Goal: Transaction & Acquisition: Purchase product/service

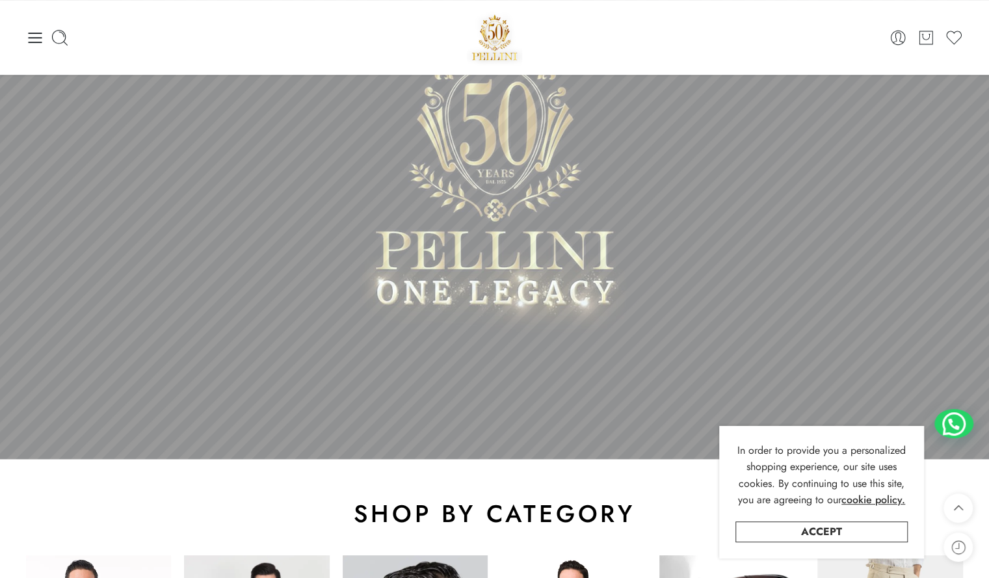
scroll to position [130, 0]
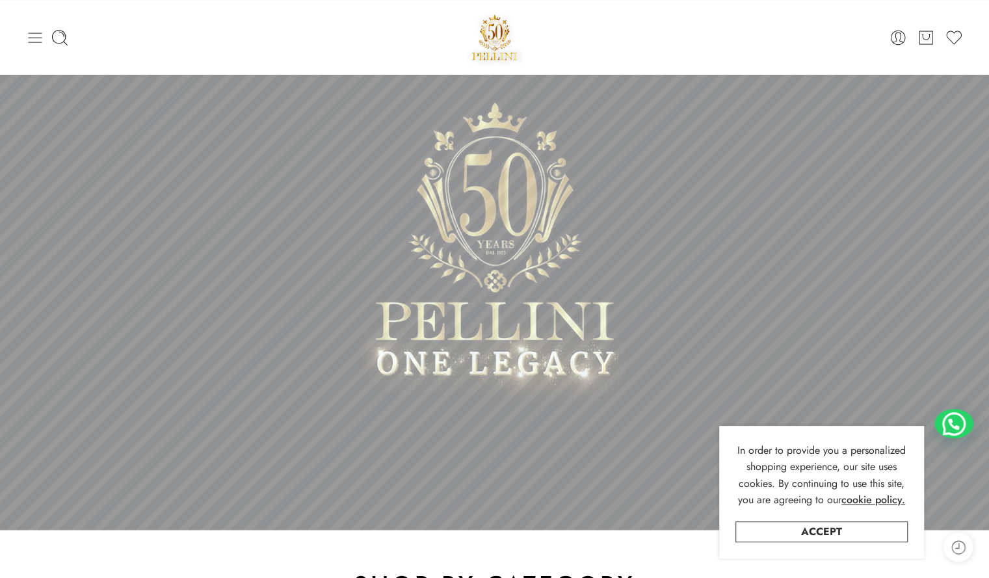
click at [38, 32] on icon at bounding box center [35, 38] width 18 height 18
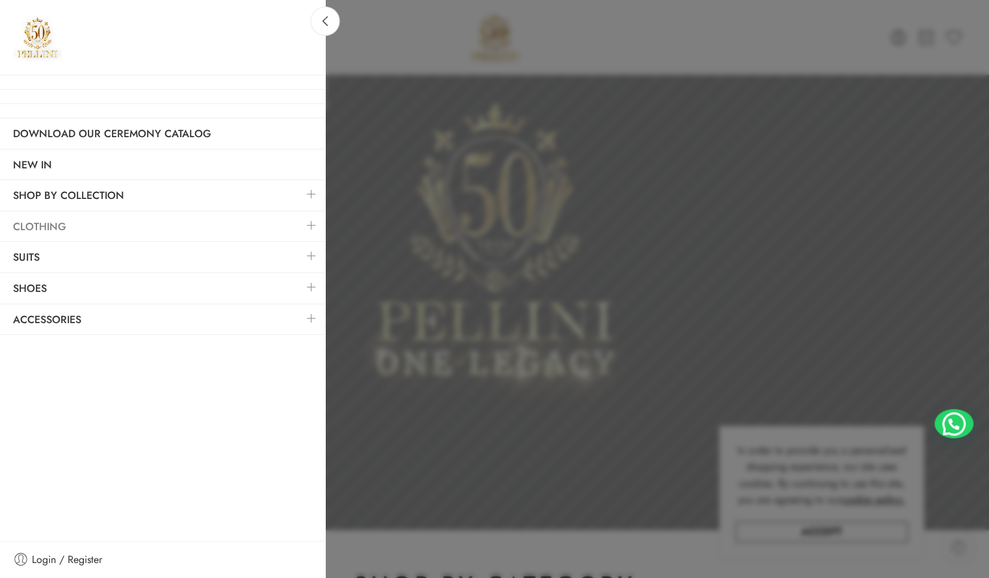
click at [68, 230] on link "Clothing" at bounding box center [162, 227] width 325 height 30
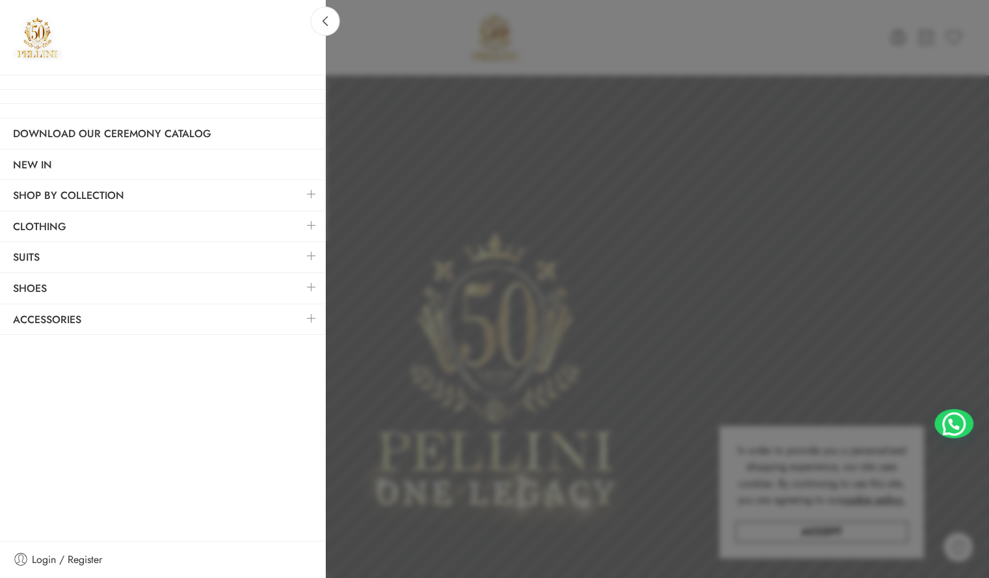
click at [305, 226] on link at bounding box center [311, 225] width 27 height 28
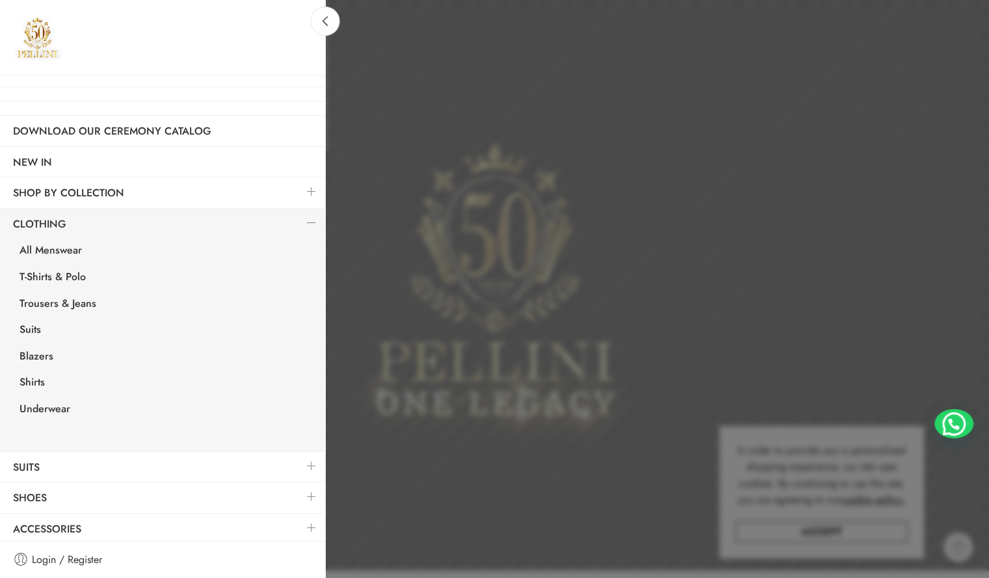
scroll to position [195, 0]
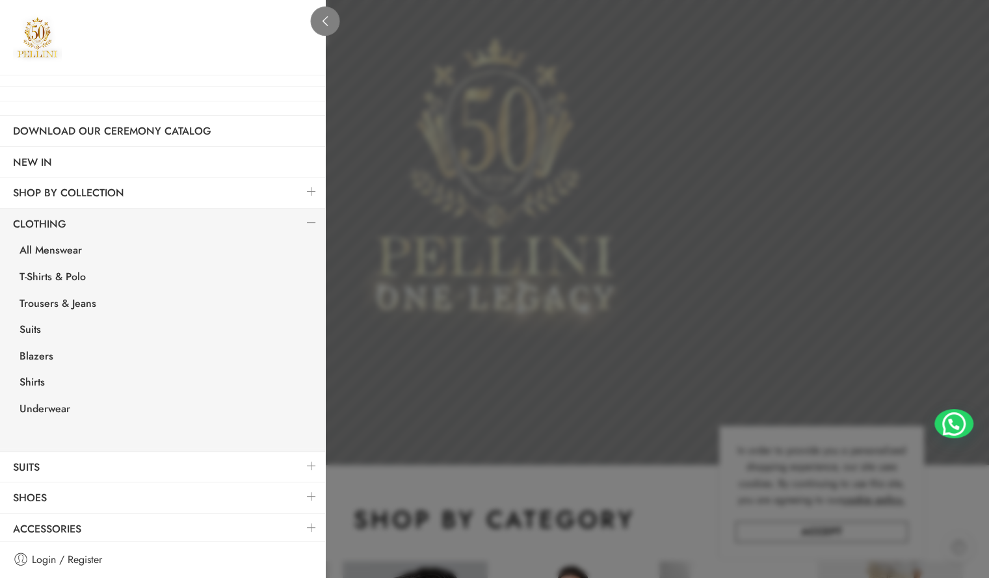
click at [332, 21] on link at bounding box center [325, 21] width 29 height 29
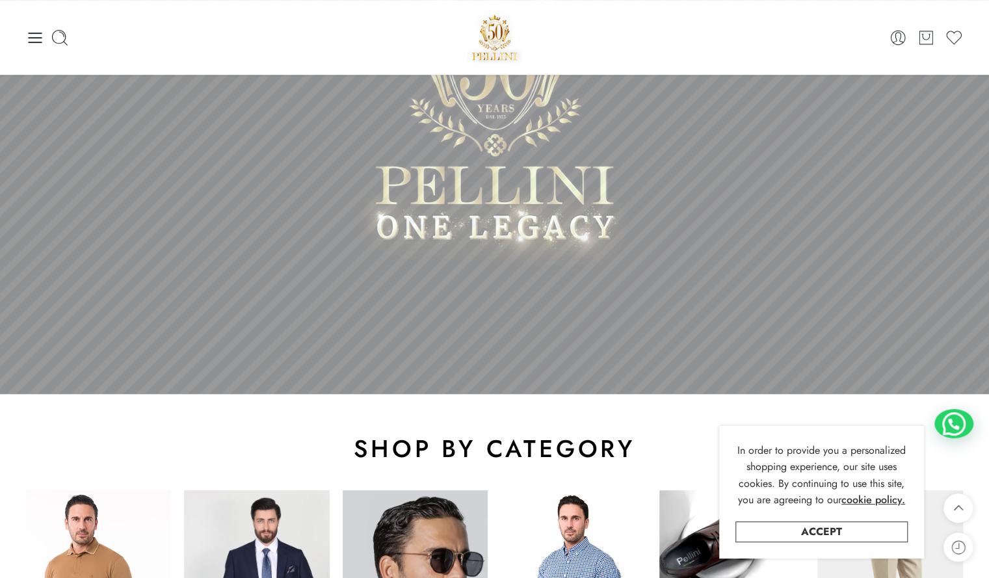
scroll to position [0, 0]
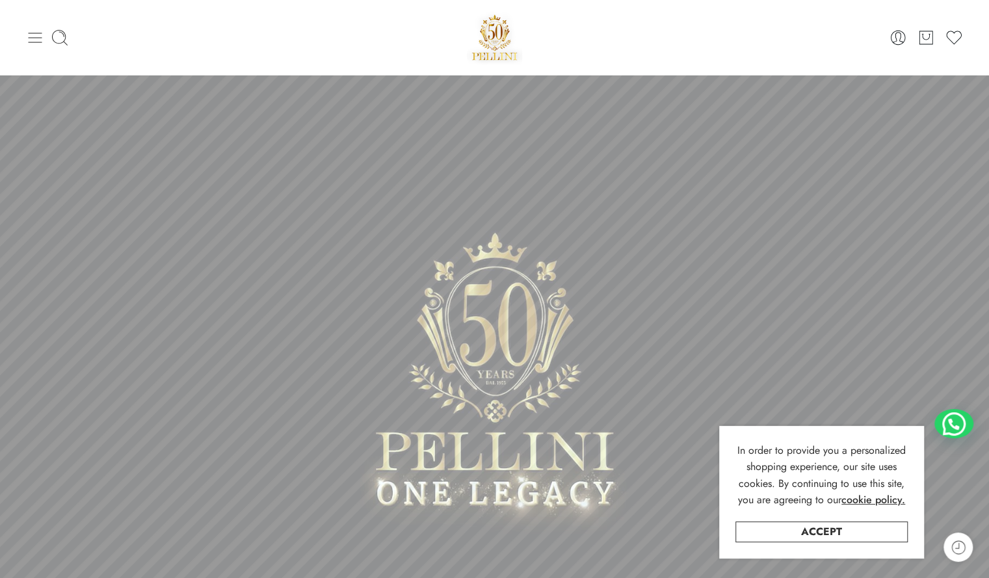
click at [33, 36] on icon at bounding box center [35, 38] width 18 height 18
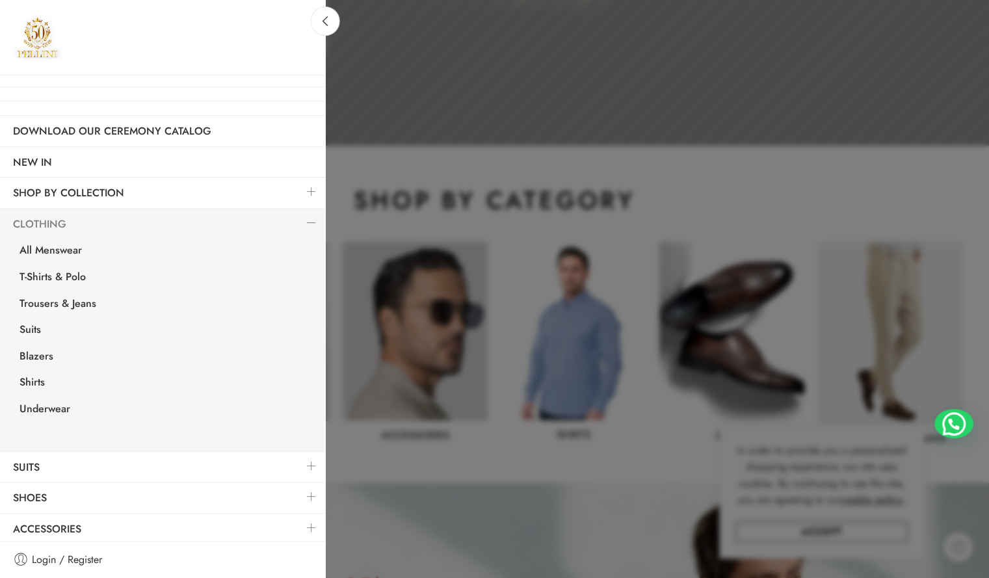
scroll to position [520, 0]
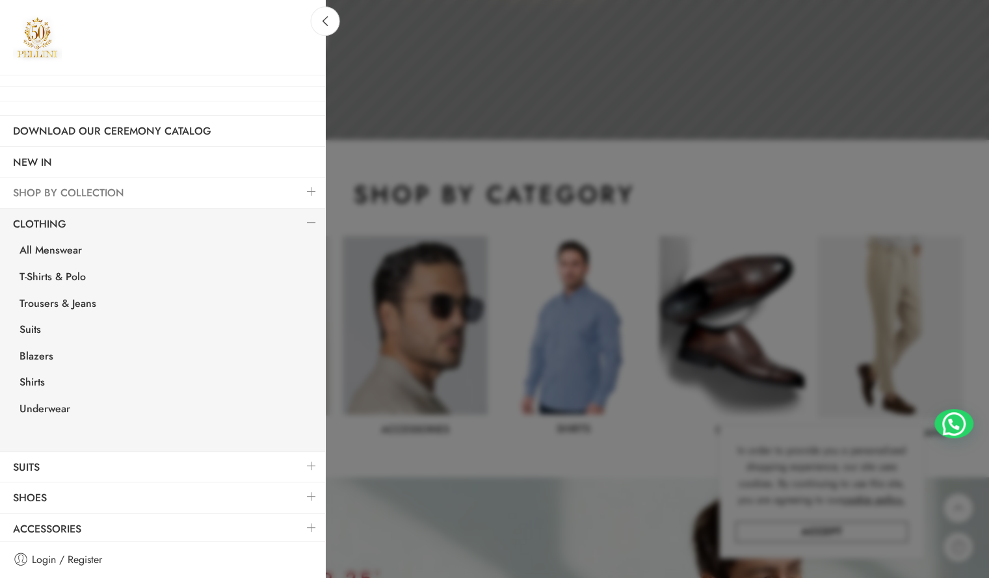
click at [149, 188] on link "SHOP BY COLLECTION" at bounding box center [162, 193] width 325 height 30
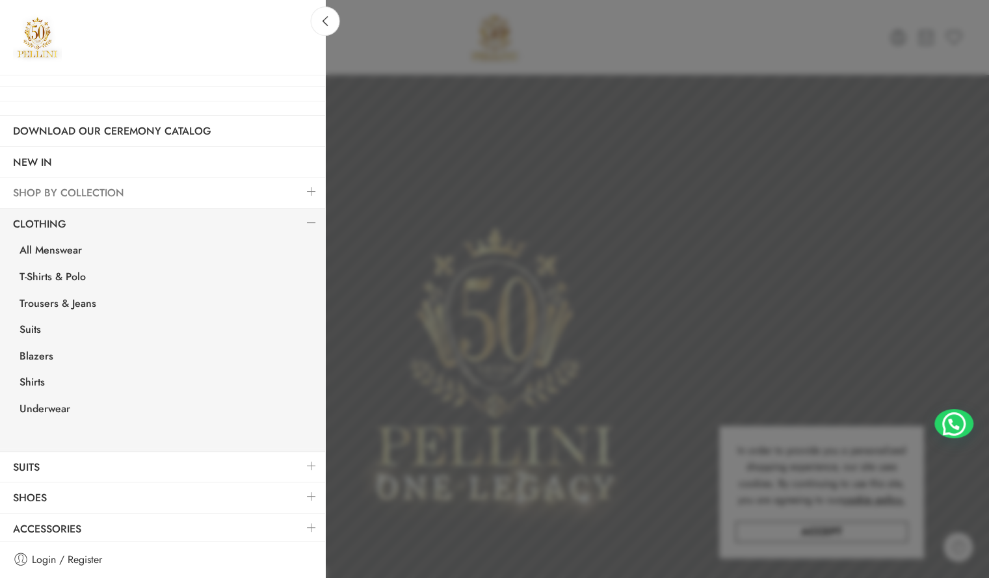
scroll to position [0, 0]
click at [299, 189] on link at bounding box center [311, 192] width 27 height 28
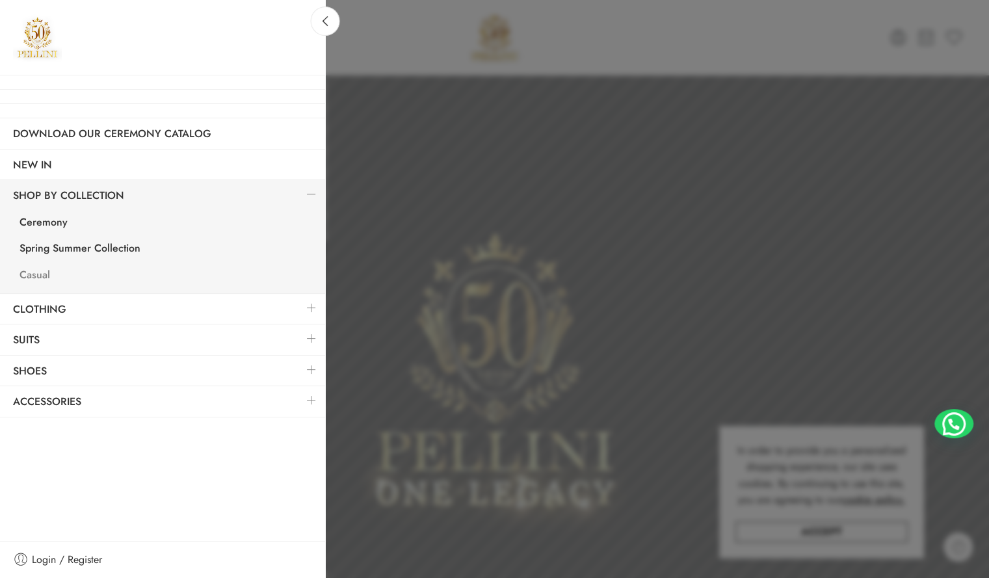
click at [44, 271] on link "Casual" at bounding box center [166, 276] width 319 height 27
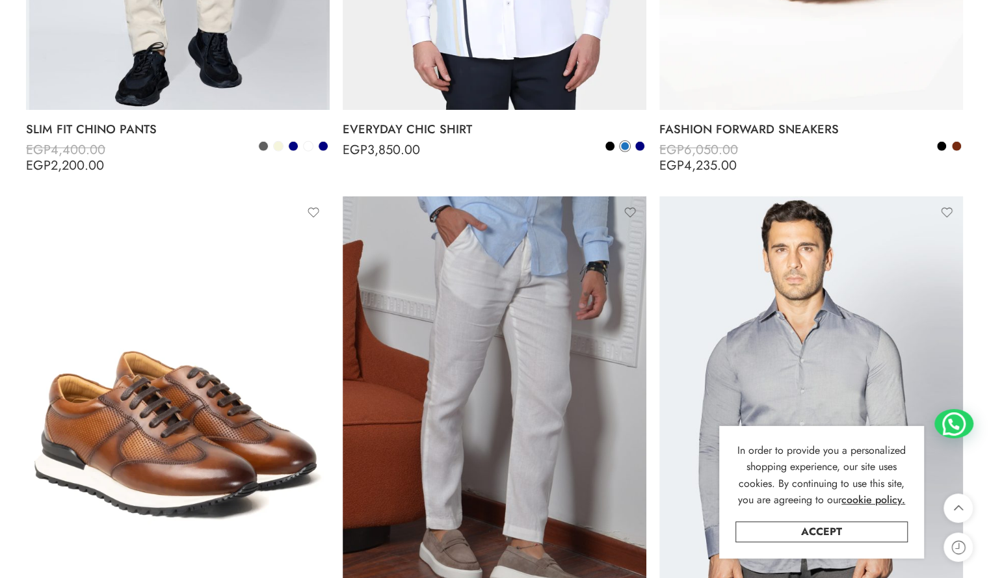
scroll to position [5594, 0]
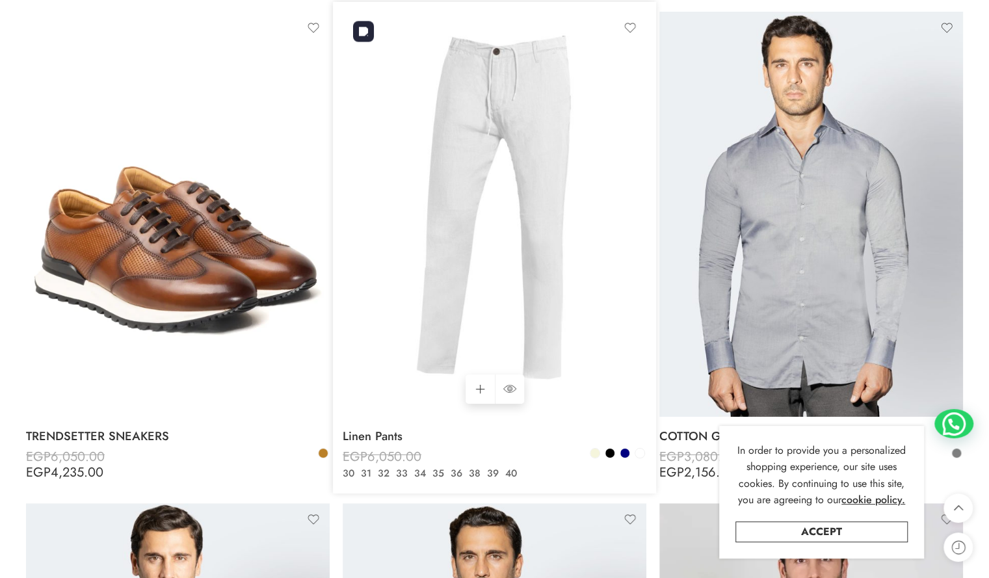
click at [584, 273] on img at bounding box center [495, 214] width 304 height 405
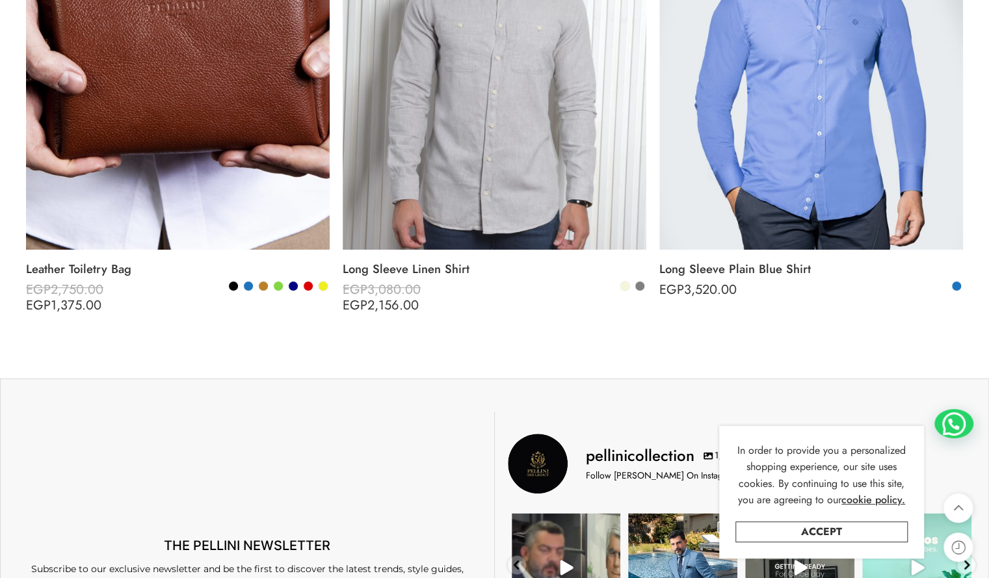
scroll to position [7170, 0]
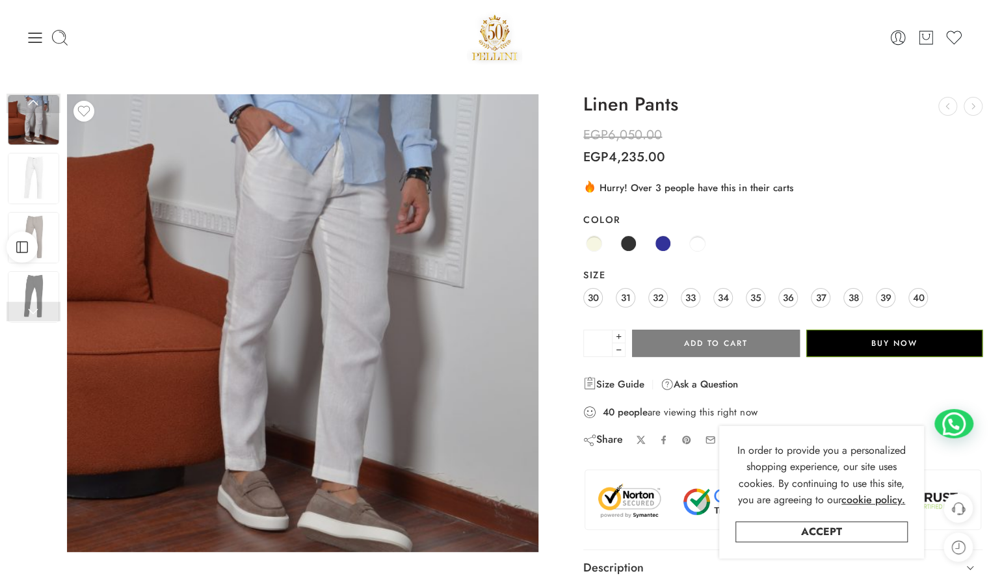
click at [280, 250] on img at bounding box center [303, 323] width 472 height 458
